Goal: Information Seeking & Learning: Check status

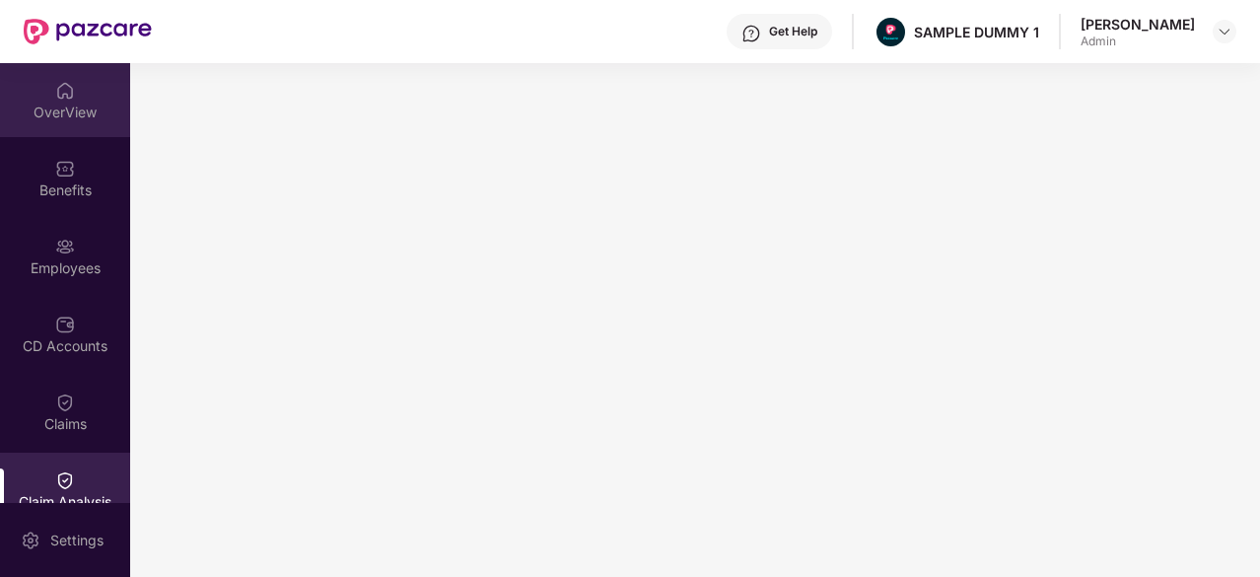
click at [55, 109] on div "OverView" at bounding box center [65, 113] width 130 height 20
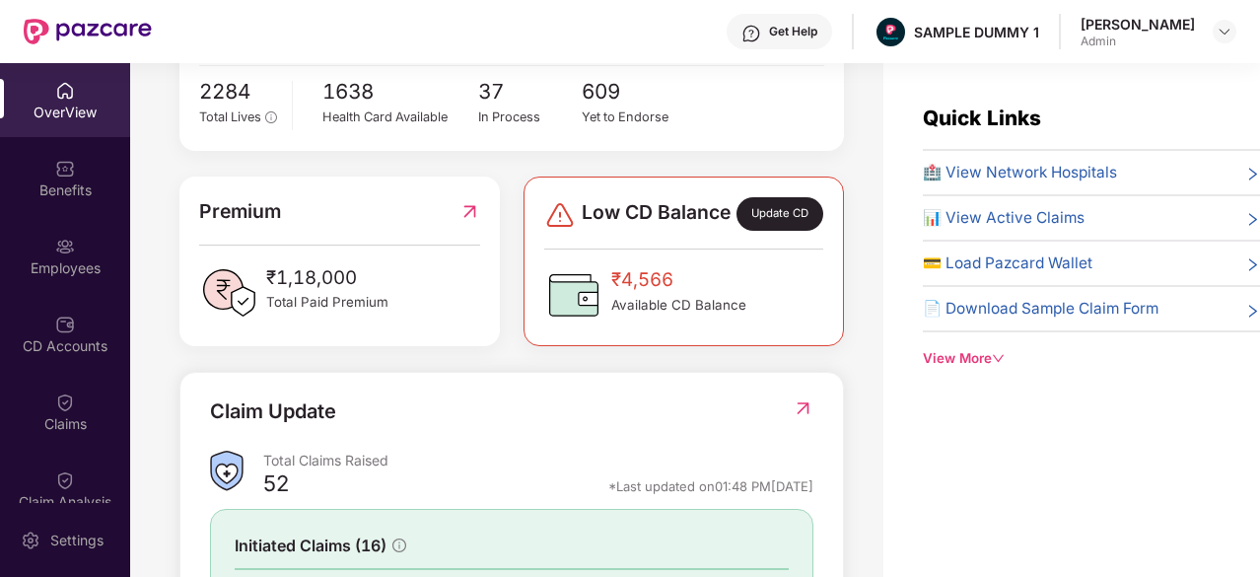
scroll to position [640, 0]
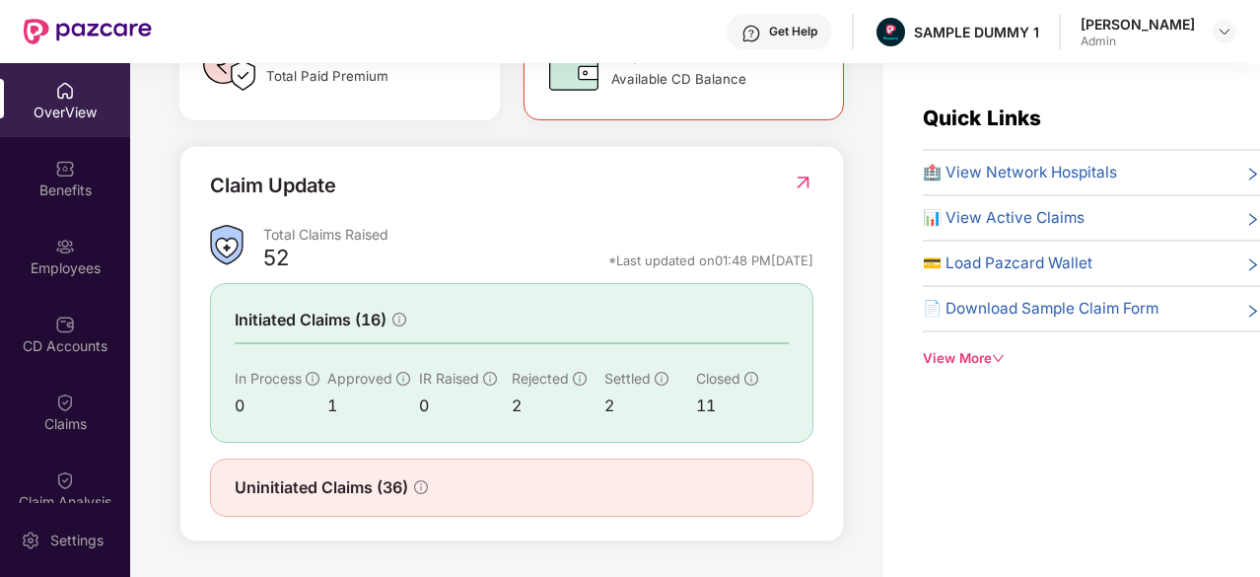
drag, startPoint x: 556, startPoint y: 265, endPoint x: 820, endPoint y: 267, distance: 264.2
click at [820, 267] on div "Claim Update Total Claims Raised 52 *Last updated on 01:48 PM[DATE] Initiated C…" at bounding box center [511, 344] width 664 height 396
click at [678, 269] on div "*Last updated on 01:48 PM[DATE]" at bounding box center [710, 260] width 205 height 18
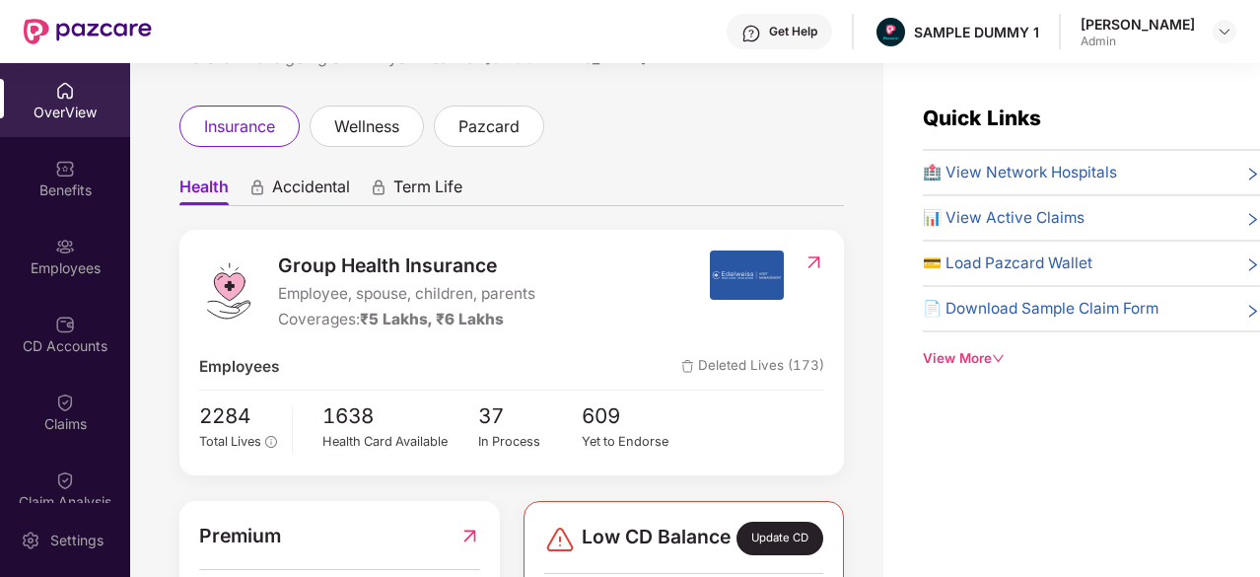
scroll to position [0, 0]
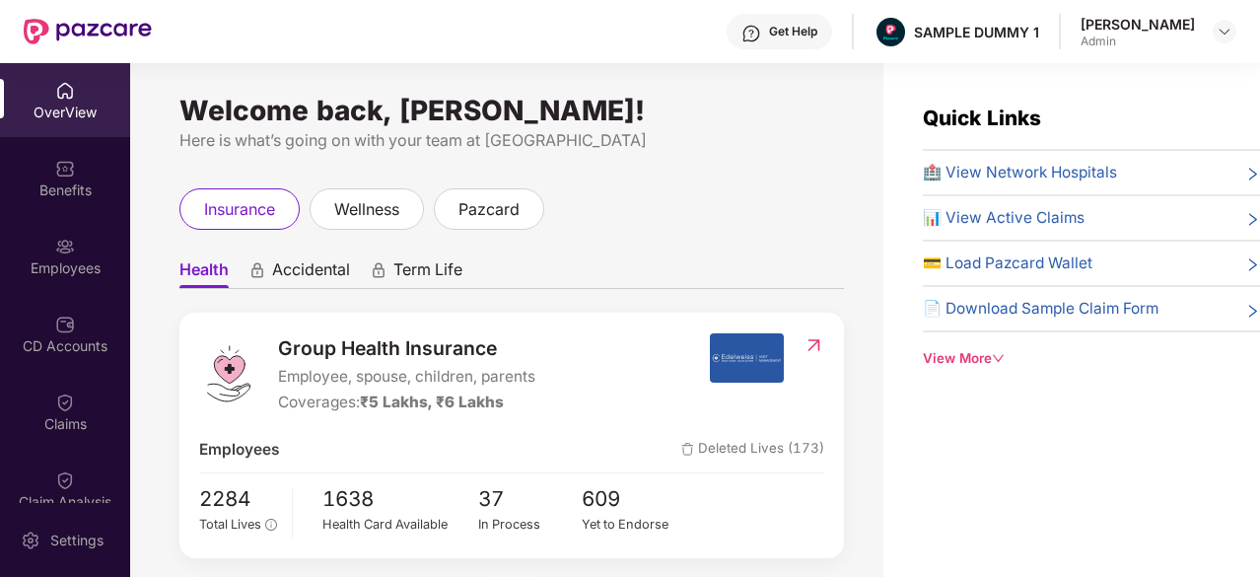
click at [993, 161] on span "🏥 View Network Hospitals" at bounding box center [1020, 173] width 194 height 24
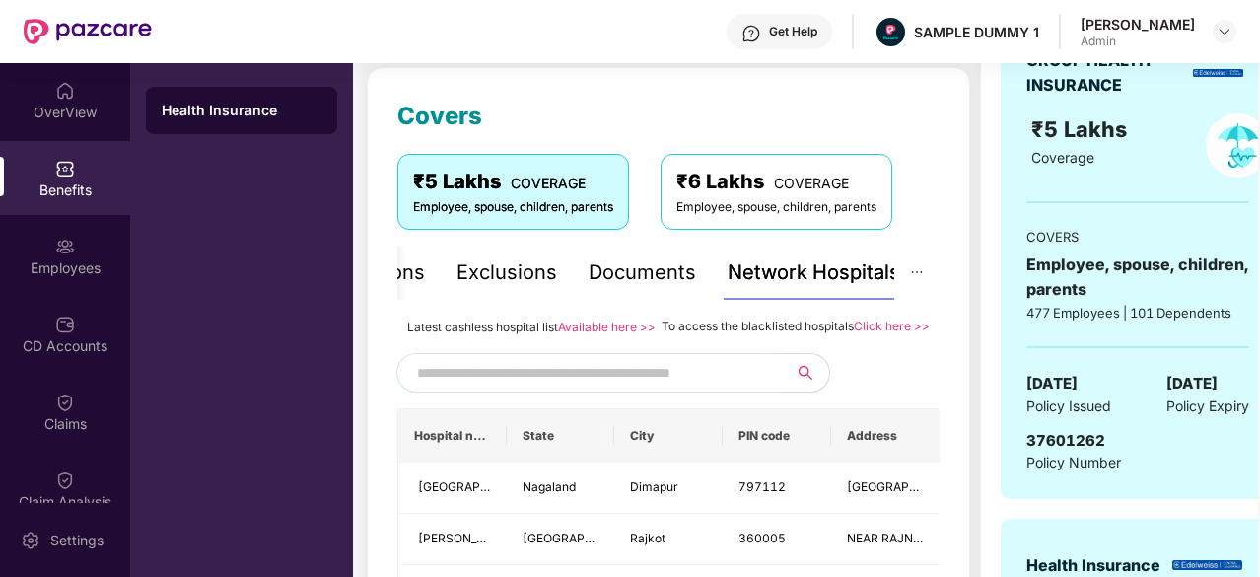
scroll to position [254, 0]
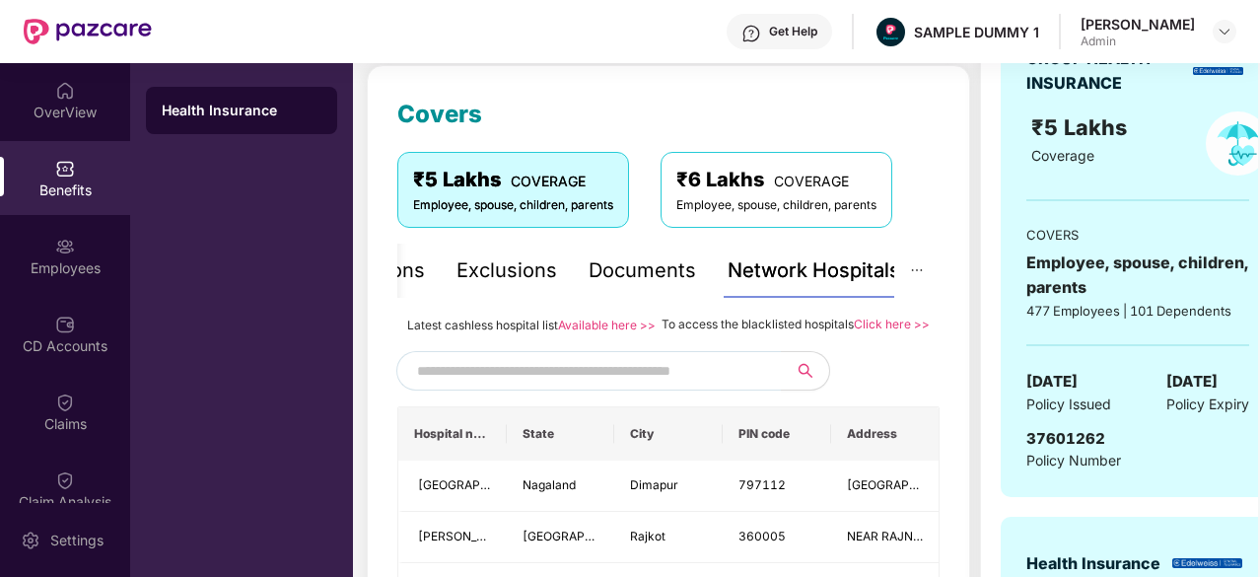
click at [672, 385] on input "text" at bounding box center [585, 371] width 337 height 30
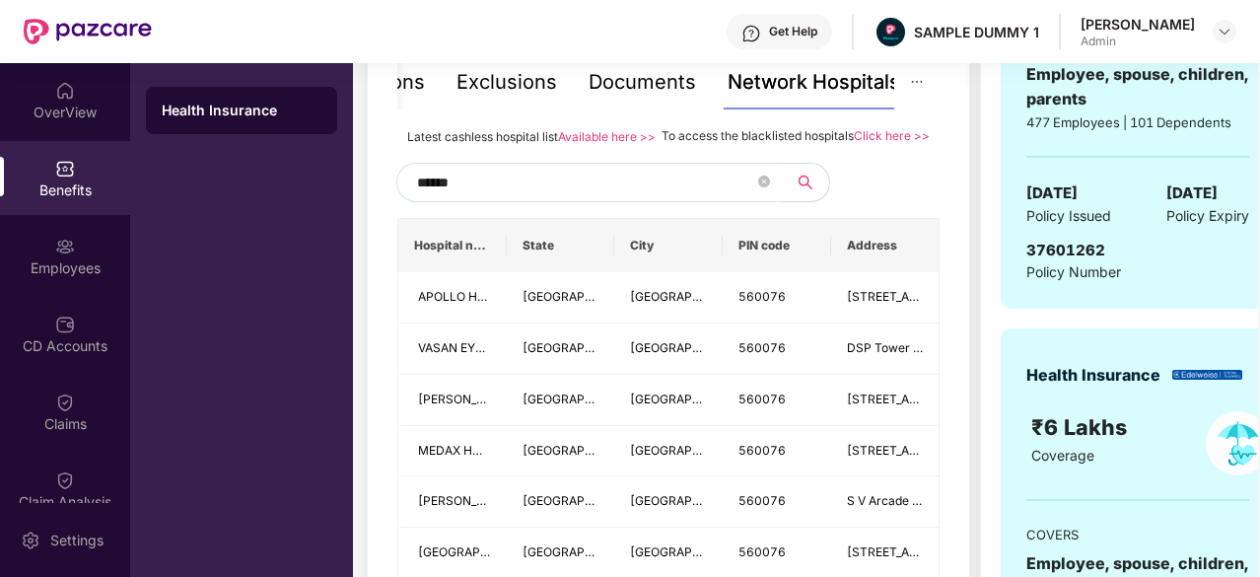
scroll to position [419, 0]
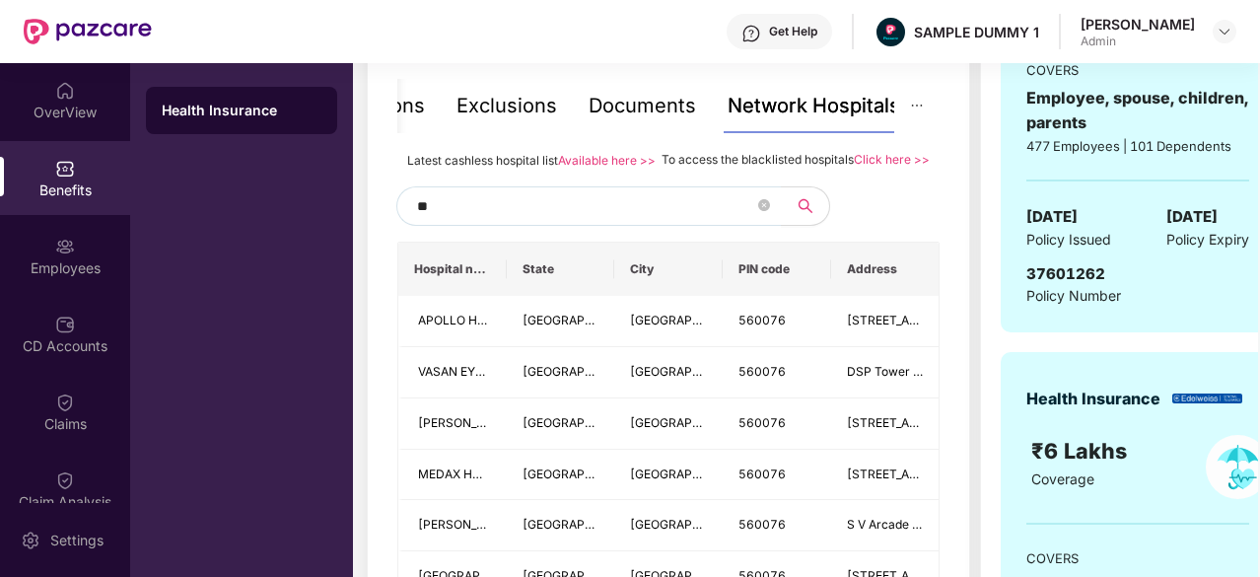
type input "*"
type input "******"
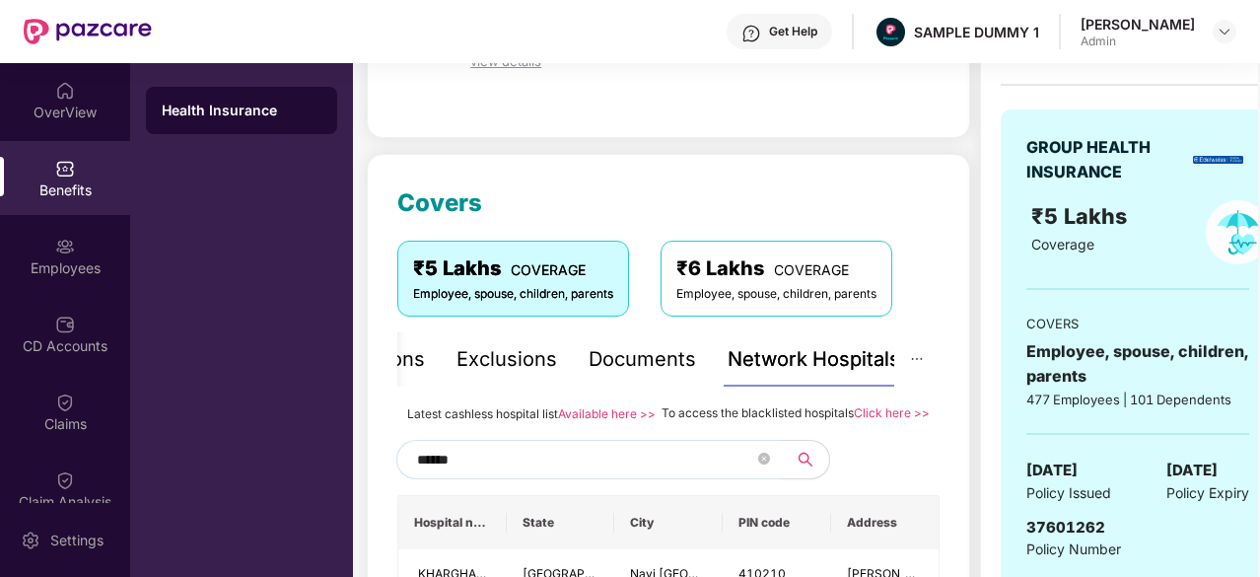
scroll to position [161, 0]
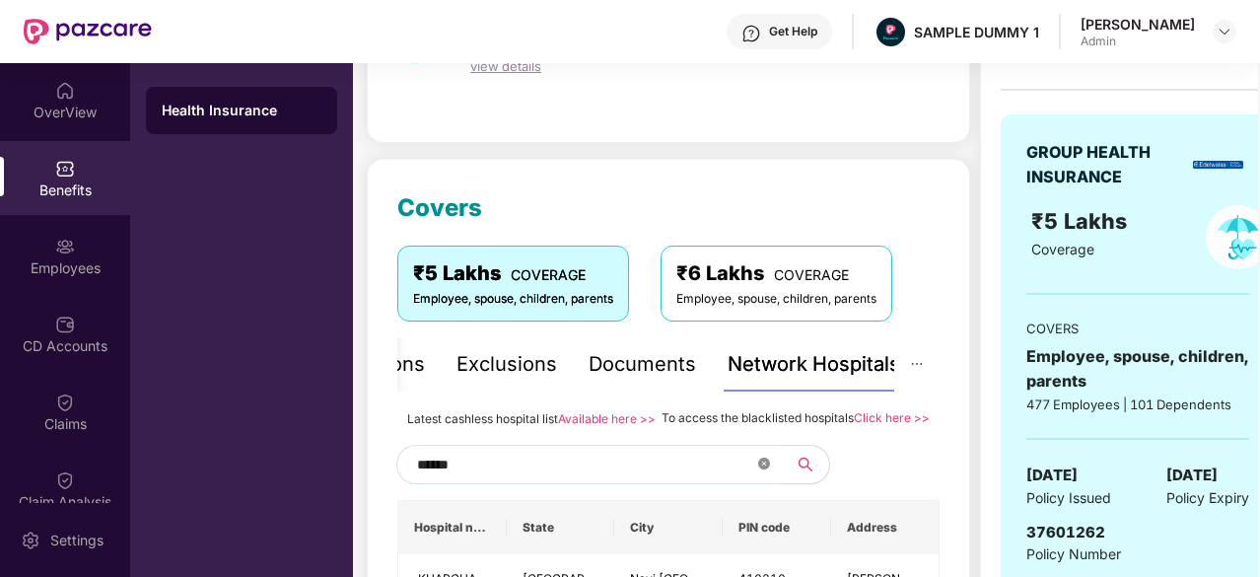
click at [769, 469] on icon "close-circle" at bounding box center [764, 463] width 12 height 12
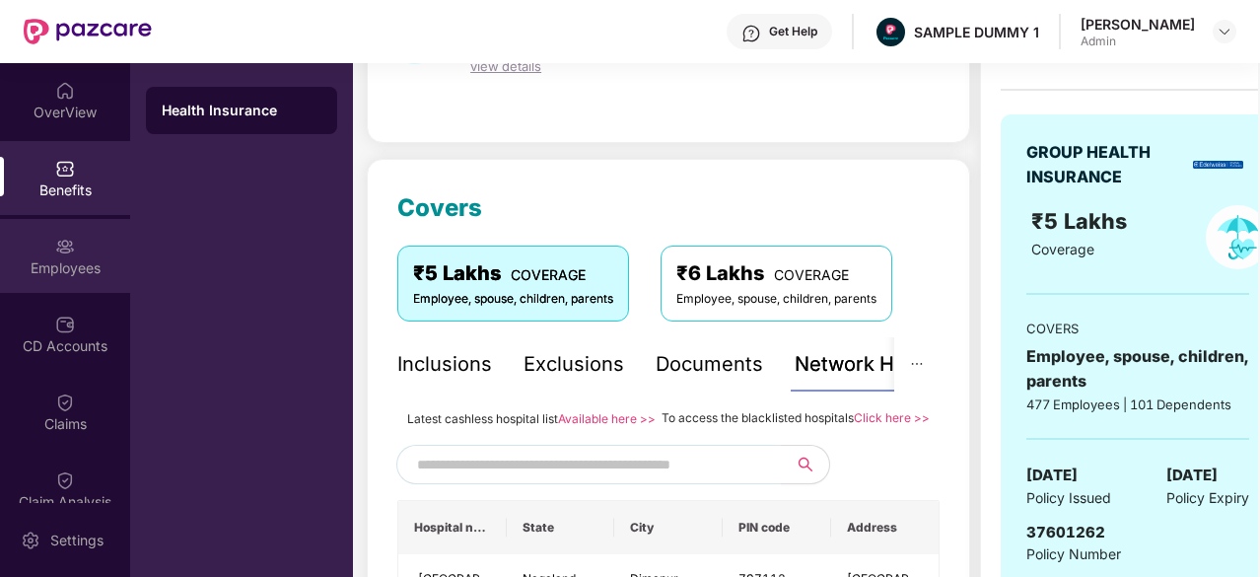
click at [39, 270] on div "Employees" at bounding box center [65, 268] width 130 height 20
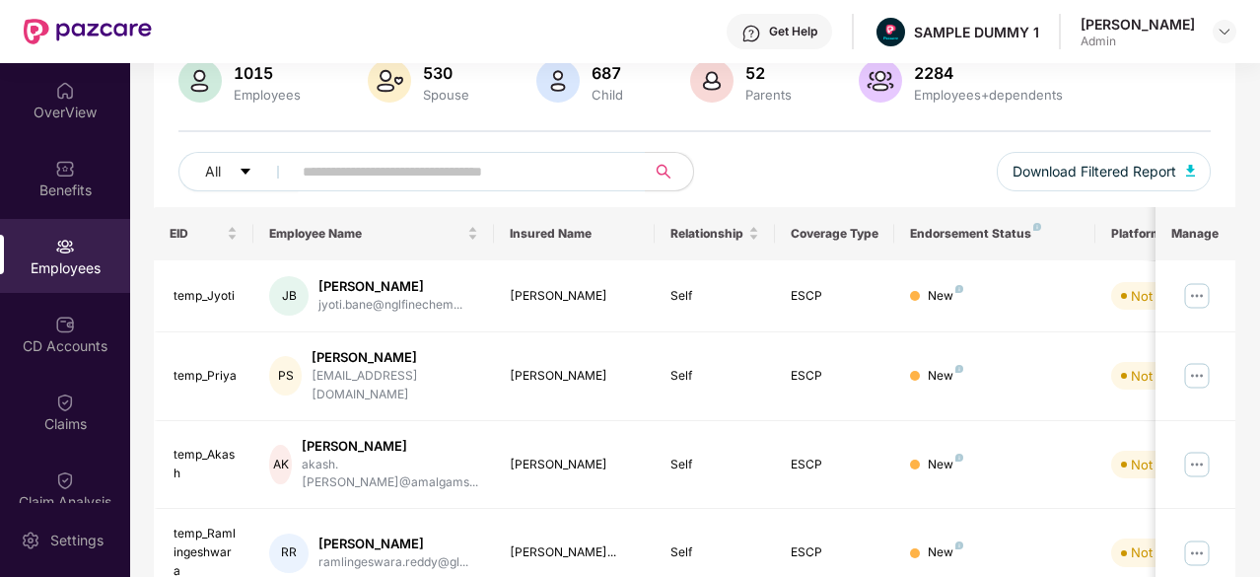
scroll to position [0, 0]
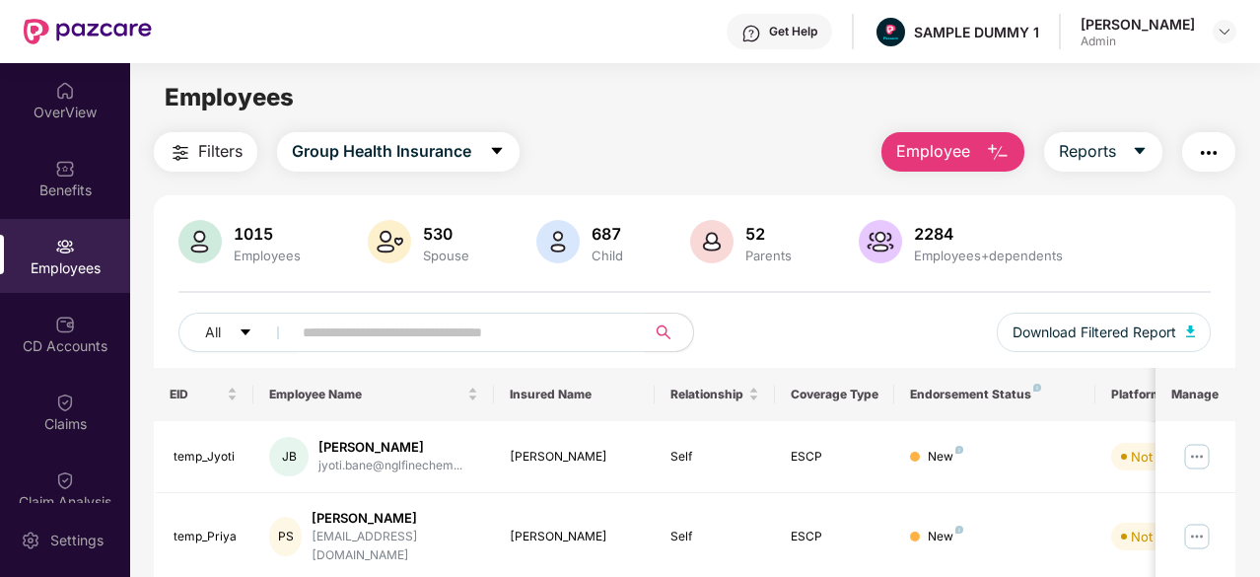
click at [942, 143] on span "Employee" at bounding box center [933, 151] width 74 height 25
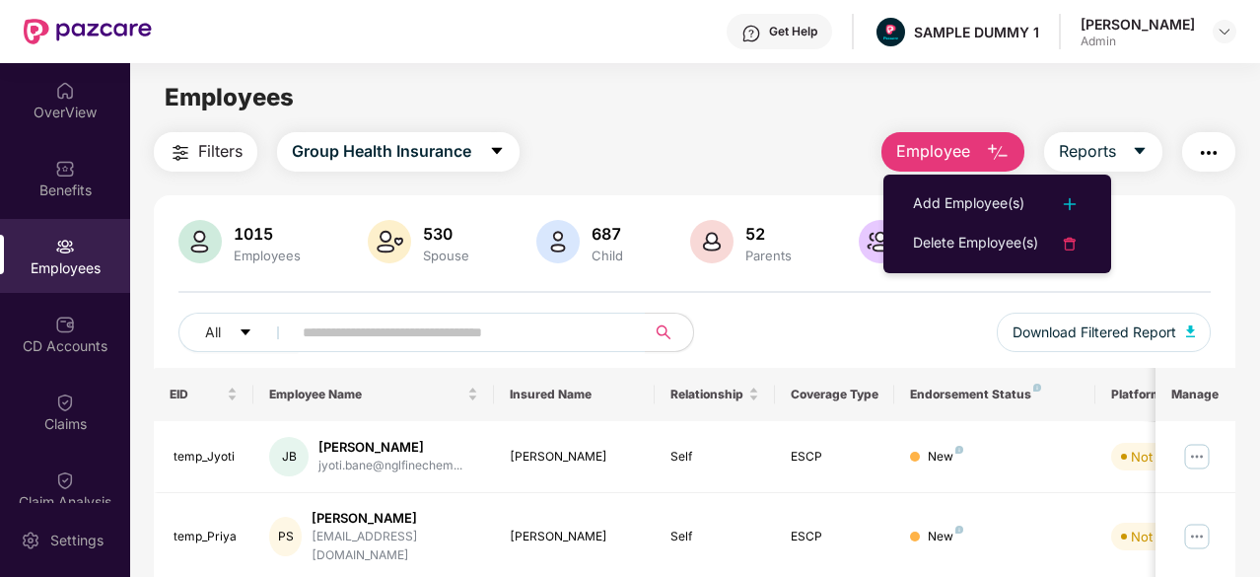
click at [942, 143] on span "Employee" at bounding box center [933, 151] width 74 height 25
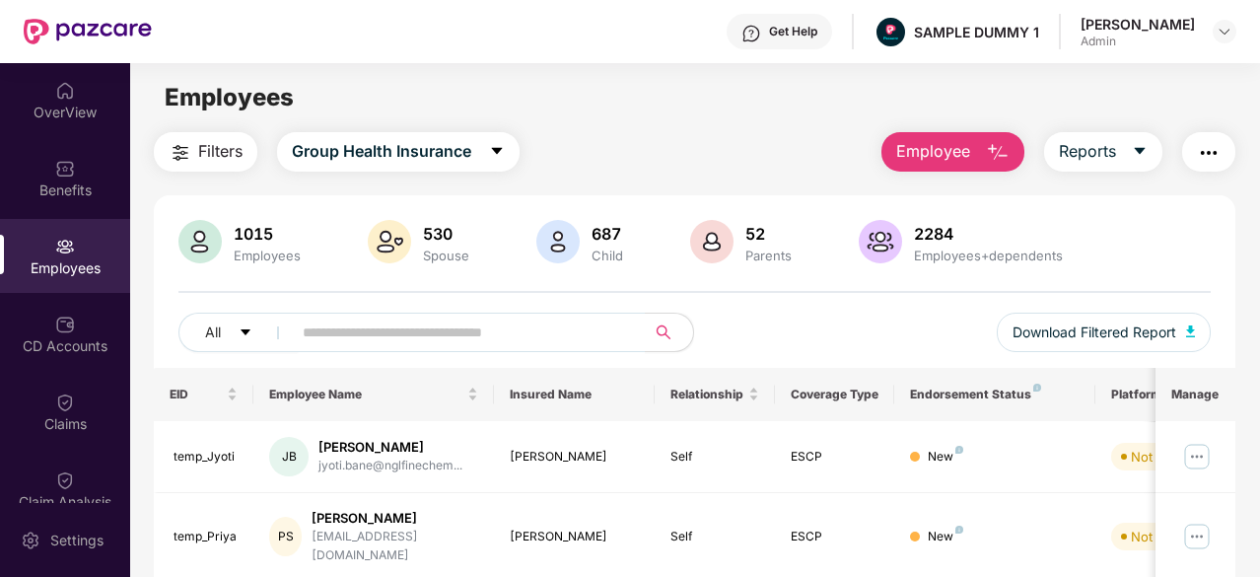
drag, startPoint x: 950, startPoint y: 145, endPoint x: 972, endPoint y: 165, distance: 29.3
click at [972, 165] on button "Employee" at bounding box center [952, 151] width 143 height 39
click at [60, 320] on img at bounding box center [65, 324] width 20 height 20
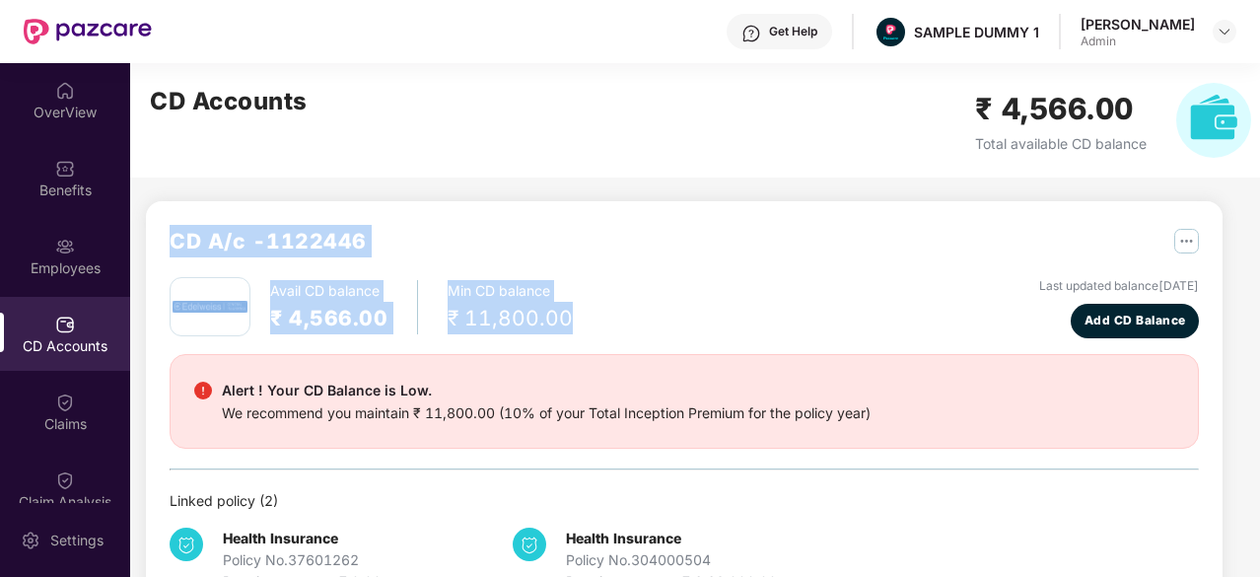
drag, startPoint x: 169, startPoint y: 226, endPoint x: 570, endPoint y: 318, distance: 411.8
click at [570, 318] on div "CD A/c - 1122446 Avail CD balance ₹ 4,566.00 Min CD balance ₹ 11,800.00 Last up…" at bounding box center [684, 408] width 1076 height 415
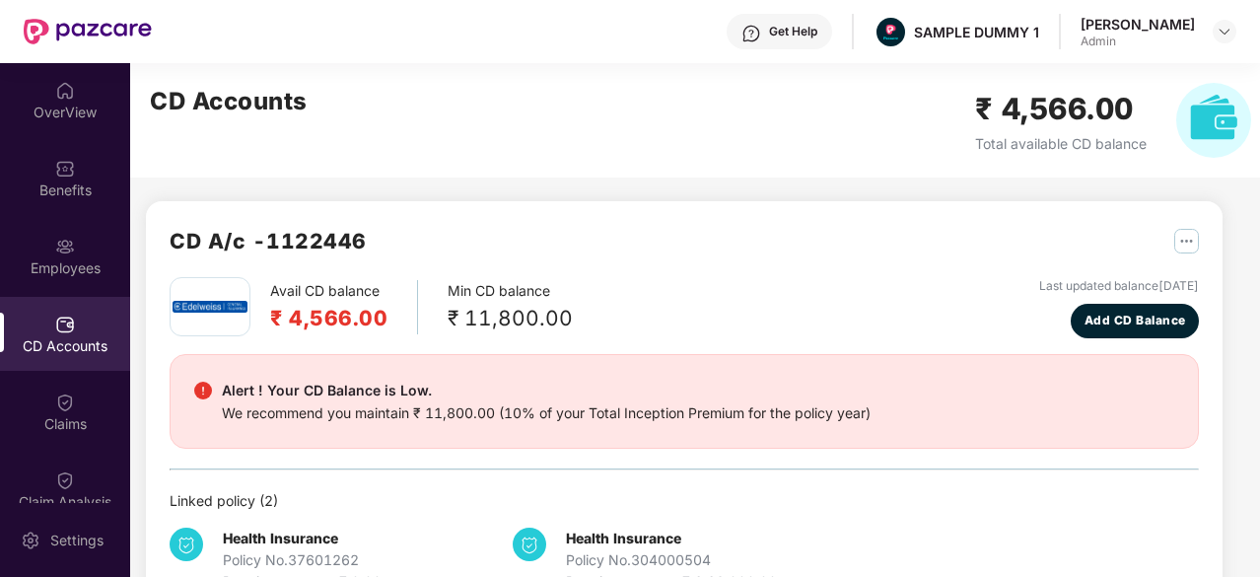
click at [523, 158] on div "CD Accounts ₹ 4,566.00 Total available CD balance" at bounding box center [700, 120] width 1141 height 114
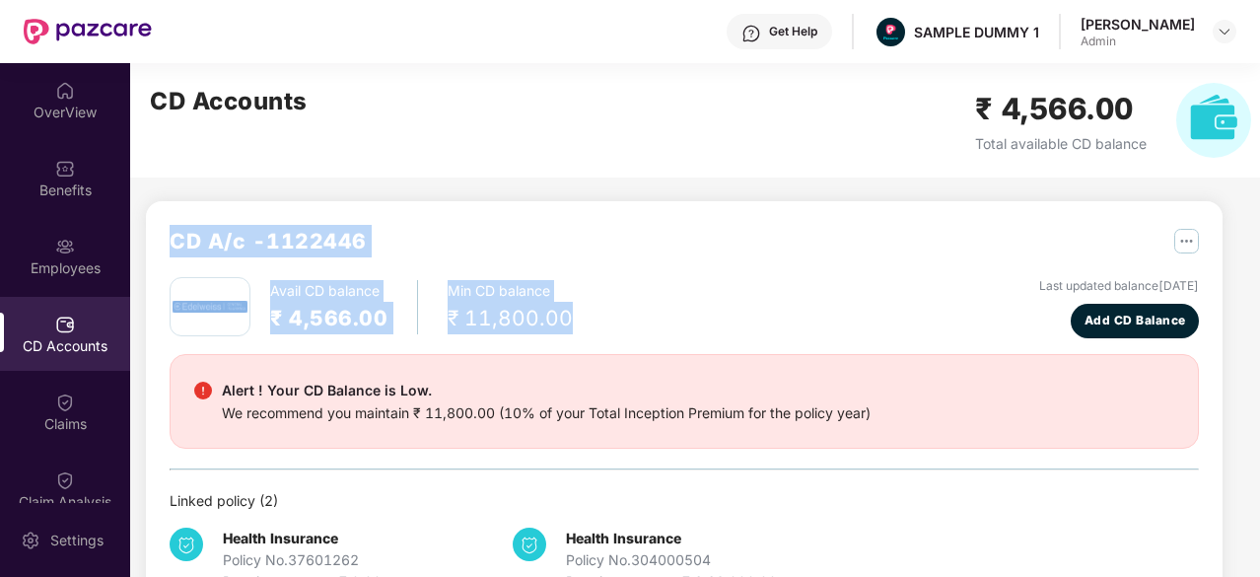
drag, startPoint x: 164, startPoint y: 247, endPoint x: 591, endPoint y: 326, distance: 435.0
click at [591, 326] on div "CD A/c - 1122446 Avail CD balance ₹ 4,566.00 Min CD balance ₹ 11,800.00 Last up…" at bounding box center [684, 408] width 1076 height 415
click at [759, 247] on div "CD A/c - 1122446" at bounding box center [684, 251] width 1029 height 52
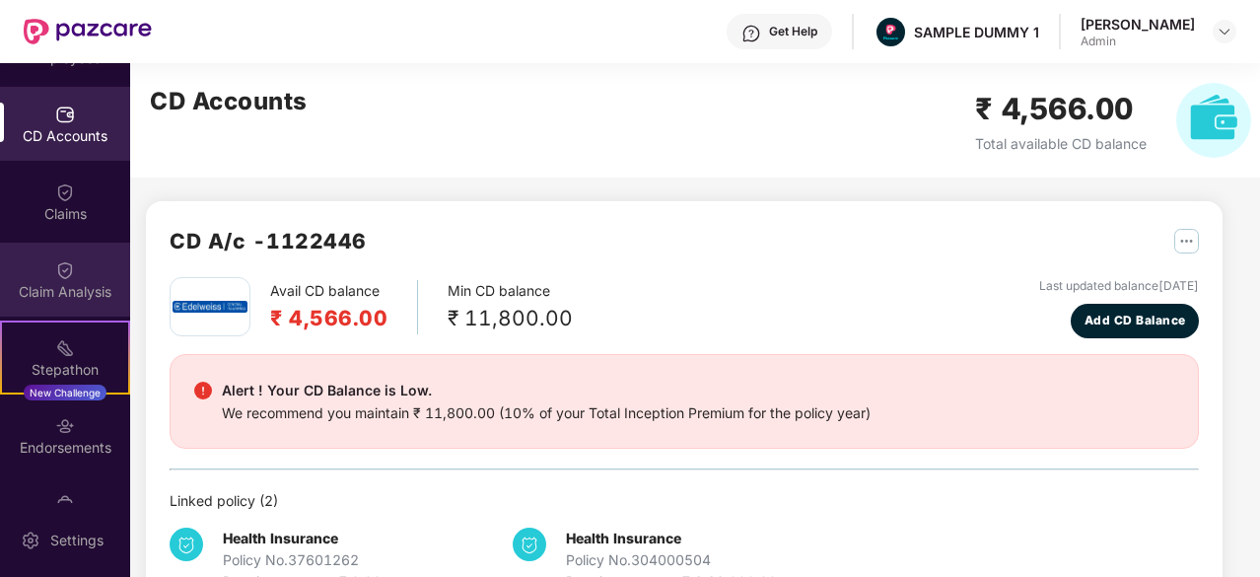
scroll to position [214, 0]
click at [58, 260] on img at bounding box center [65, 266] width 20 height 20
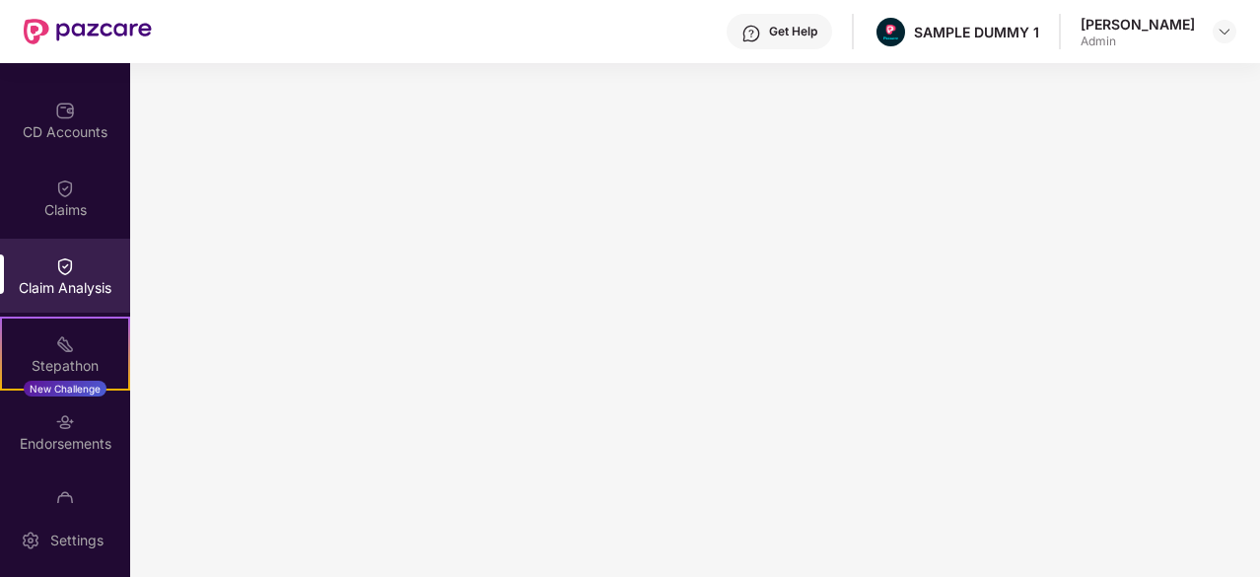
scroll to position [253, 0]
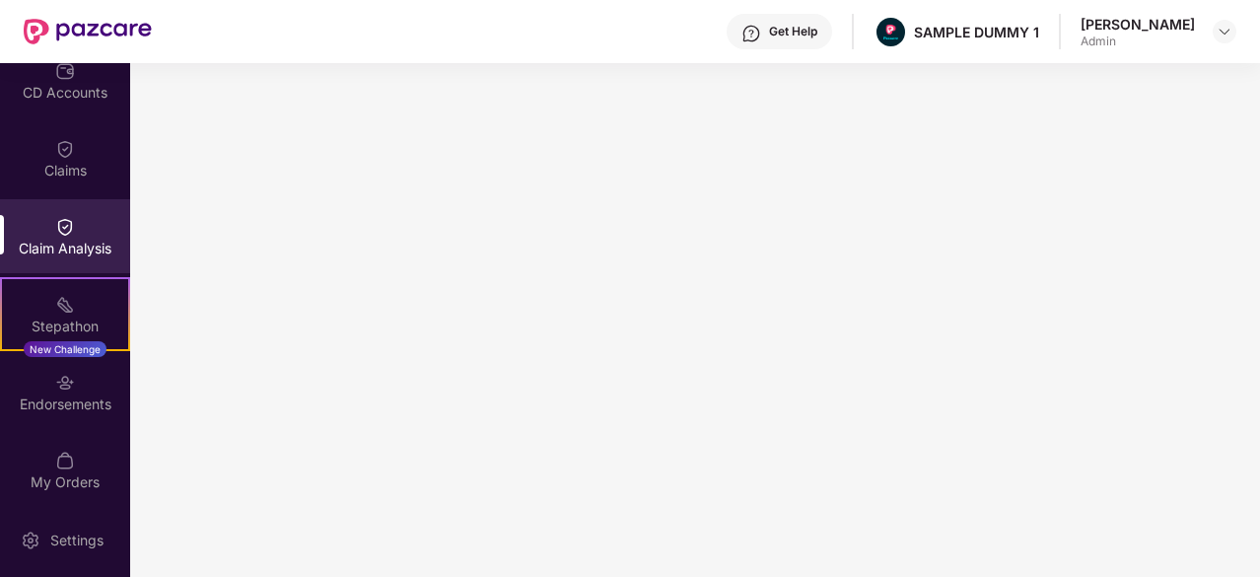
drag, startPoint x: 785, startPoint y: 38, endPoint x: 763, endPoint y: 31, distance: 23.1
click at [769, 31] on div "Get Help" at bounding box center [793, 32] width 48 height 16
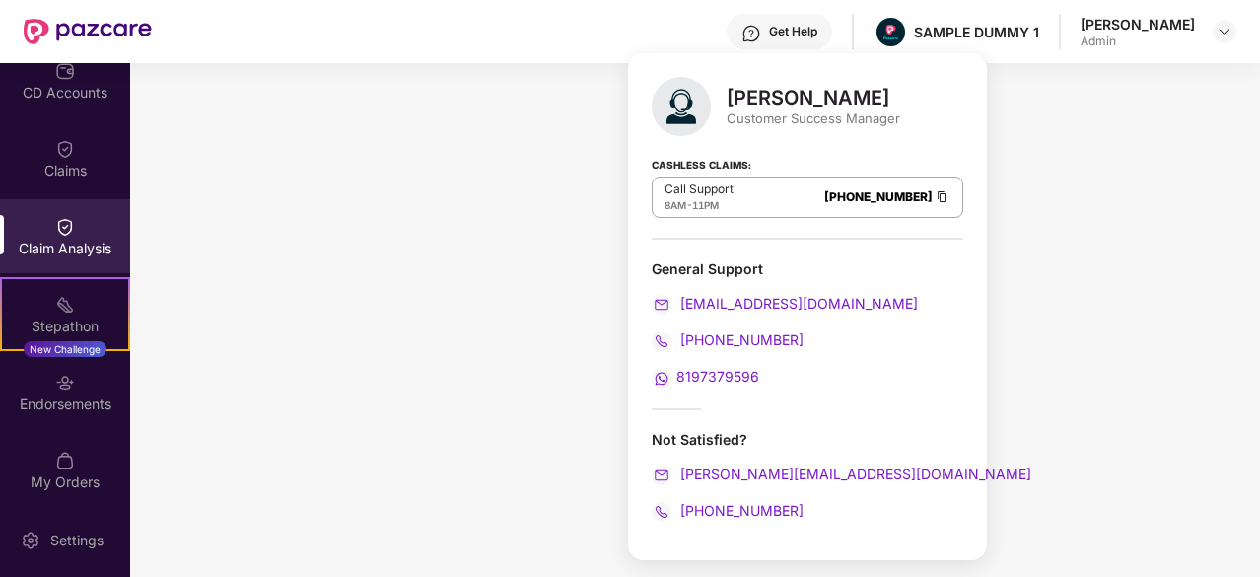
click at [574, 33] on div "Get Help SAMPLE DUMMY 1 [PERSON_NAME] Admin" at bounding box center [694, 31] width 1084 height 63
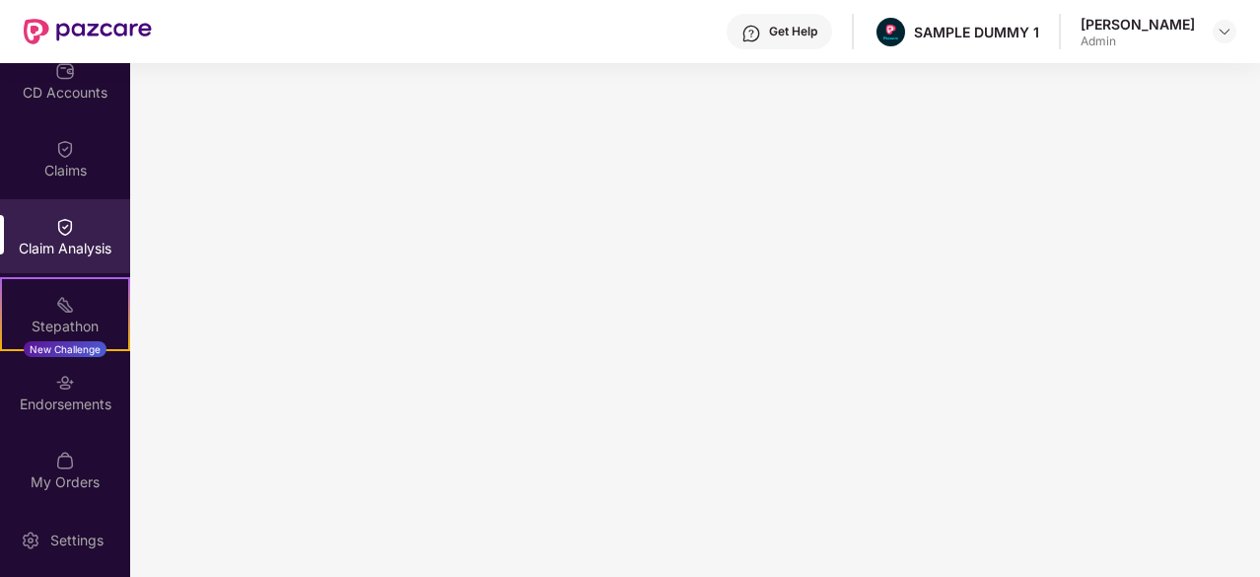
scroll to position [0, 0]
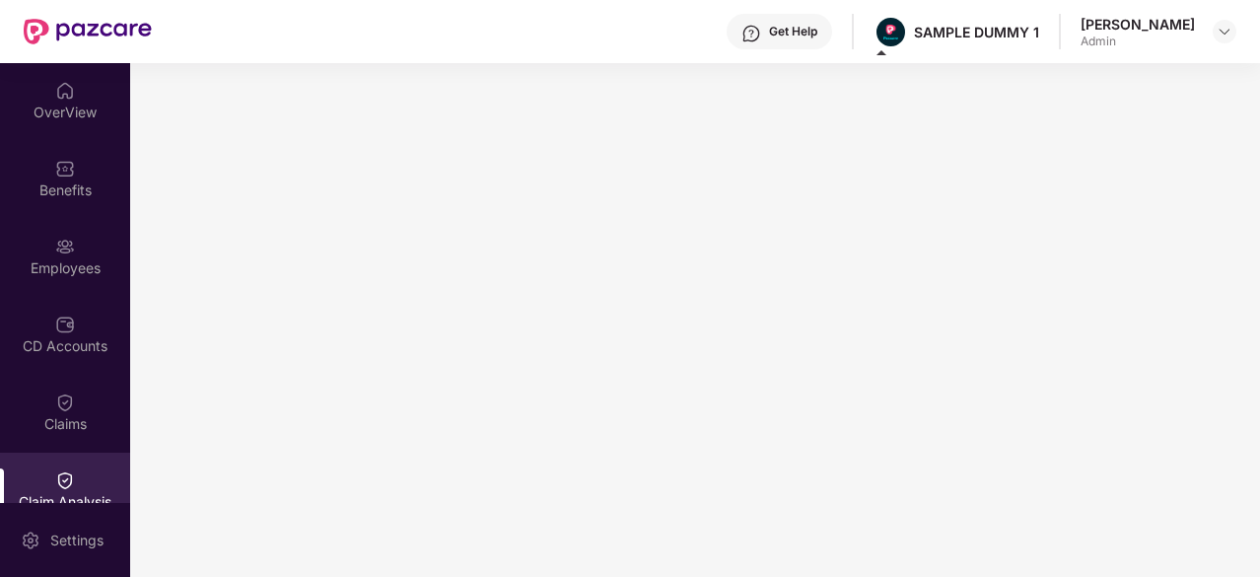
click at [759, 33] on div "Get Help" at bounding box center [778, 31] width 105 height 35
click at [637, 37] on div "Get Help SAMPLE DUMMY 1 [PERSON_NAME] Admin" at bounding box center [694, 31] width 1084 height 63
